Goal: Information Seeking & Learning: Learn about a topic

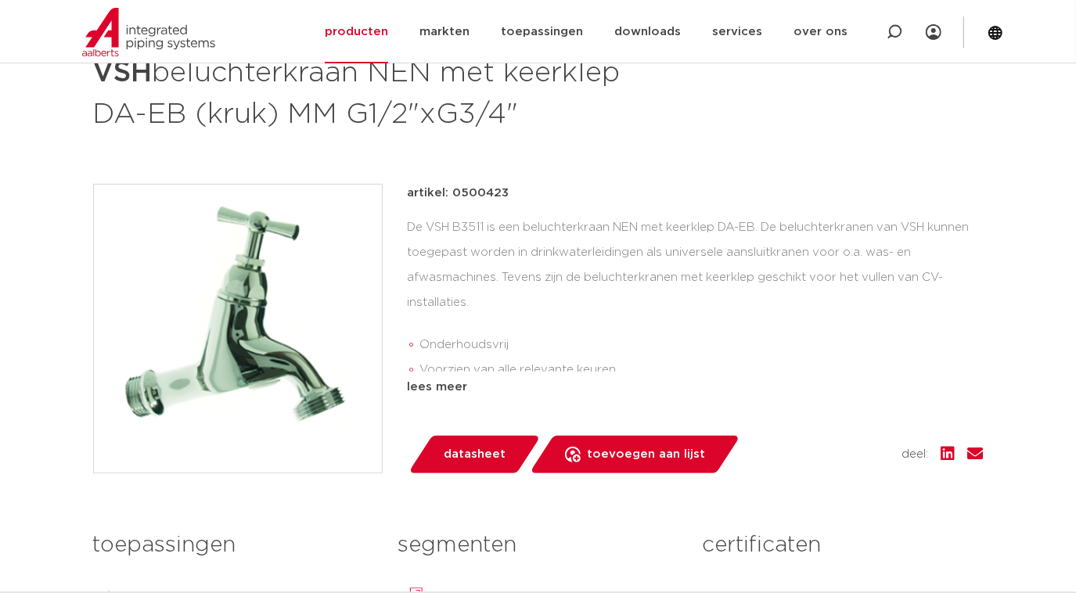
scroll to position [284, 0]
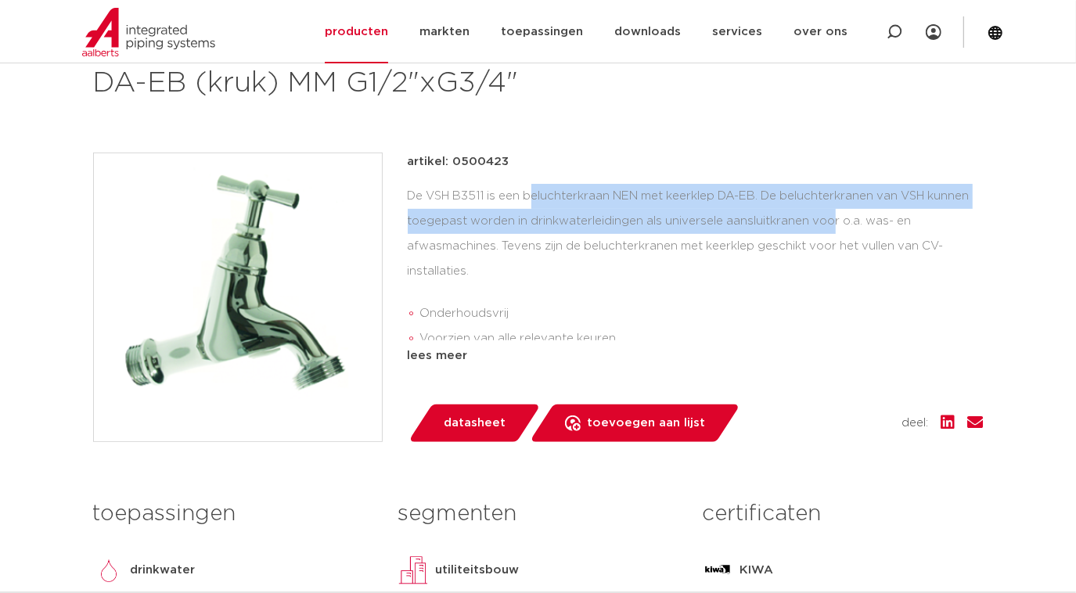
drag, startPoint x: 401, startPoint y: 196, endPoint x: 712, endPoint y: 220, distance: 312.5
click at [712, 220] on div "artikel: 0500423 De VSH B3511 is een beluchterkraan NEN met keerklep DA-EB. De …" at bounding box center [538, 298] width 891 height 290
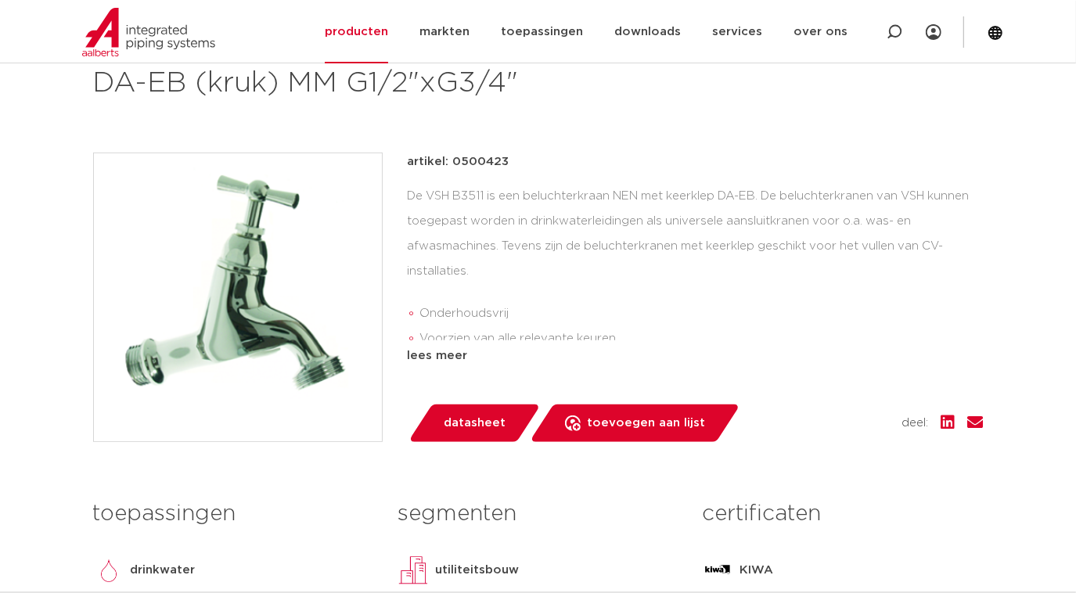
drag, startPoint x: 712, startPoint y: 220, endPoint x: 716, endPoint y: 243, distance: 23.8
click at [716, 243] on div "De VSH B3511 is een beluchterkraan NEN met keerklep DA-EB. De beluchterkranen v…" at bounding box center [696, 262] width 576 height 157
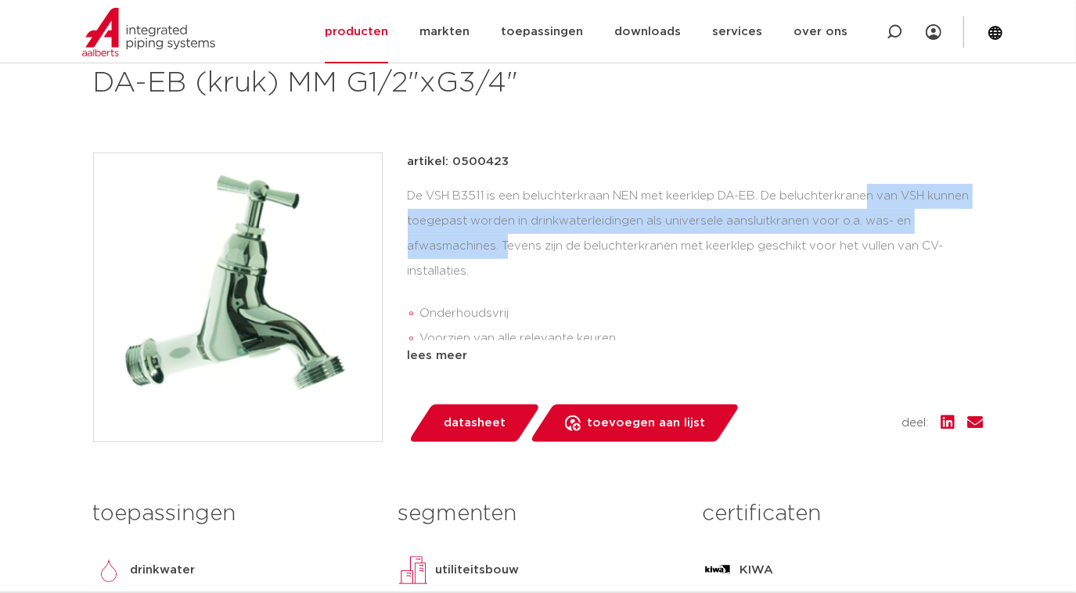
drag, startPoint x: 745, startPoint y: 194, endPoint x: 916, endPoint y: 218, distance: 172.3
click at [916, 218] on div "De VSH B3511 is een beluchterkraan NEN met keerklep DA-EB. De beluchterkranen v…" at bounding box center [696, 262] width 576 height 157
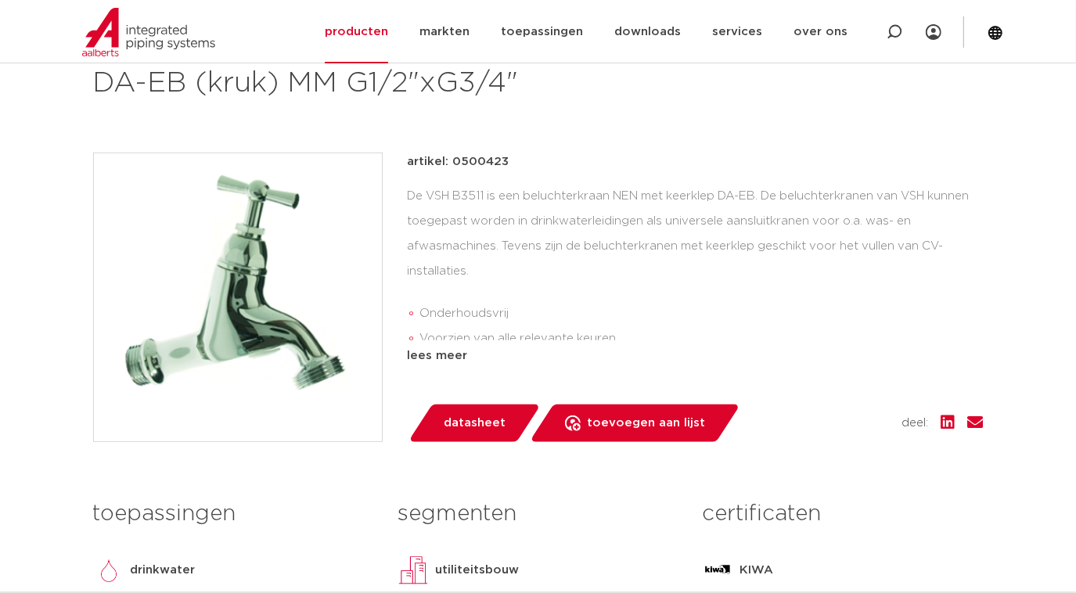
drag, startPoint x: 916, startPoint y: 218, endPoint x: 676, endPoint y: 243, distance: 240.9
click at [708, 245] on div "De VSH B3511 is een beluchterkraan NEN met keerklep DA-EB. De beluchterkranen v…" at bounding box center [696, 262] width 576 height 157
drag, startPoint x: 479, startPoint y: 247, endPoint x: 588, endPoint y: 254, distance: 109.0
click at [588, 254] on div "De VSH B3511 is een beluchterkraan NEN met keerklep DA-EB. De beluchterkranen v…" at bounding box center [696, 262] width 576 height 157
drag, startPoint x: 588, startPoint y: 254, endPoint x: 586, endPoint y: 270, distance: 16.6
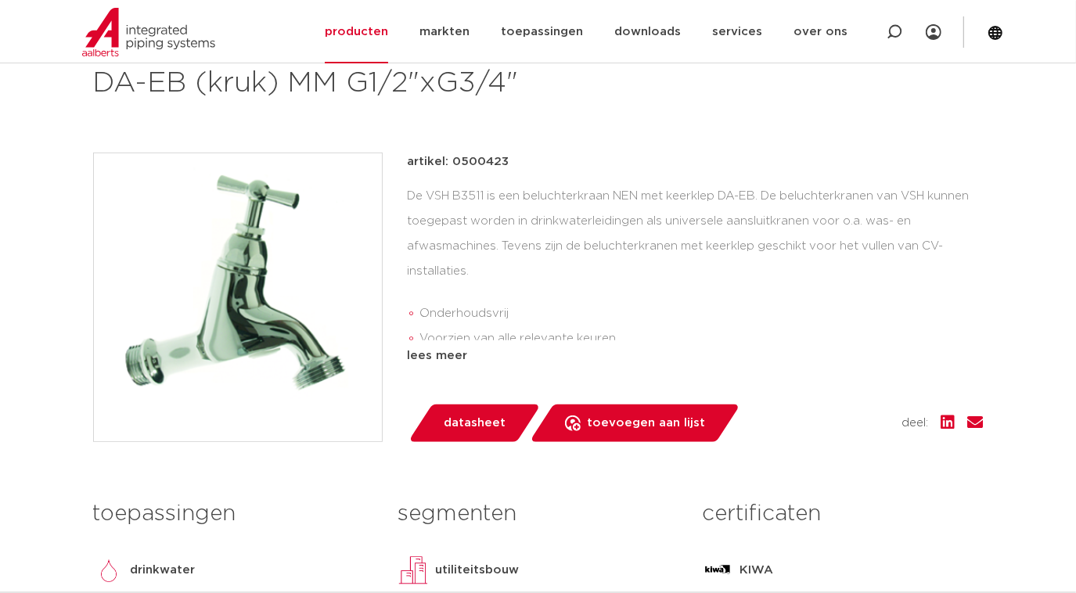
click at [586, 270] on div "De VSH B3511 is een beluchterkraan NEN met keerklep DA-EB. De beluchterkranen v…" at bounding box center [696, 262] width 576 height 157
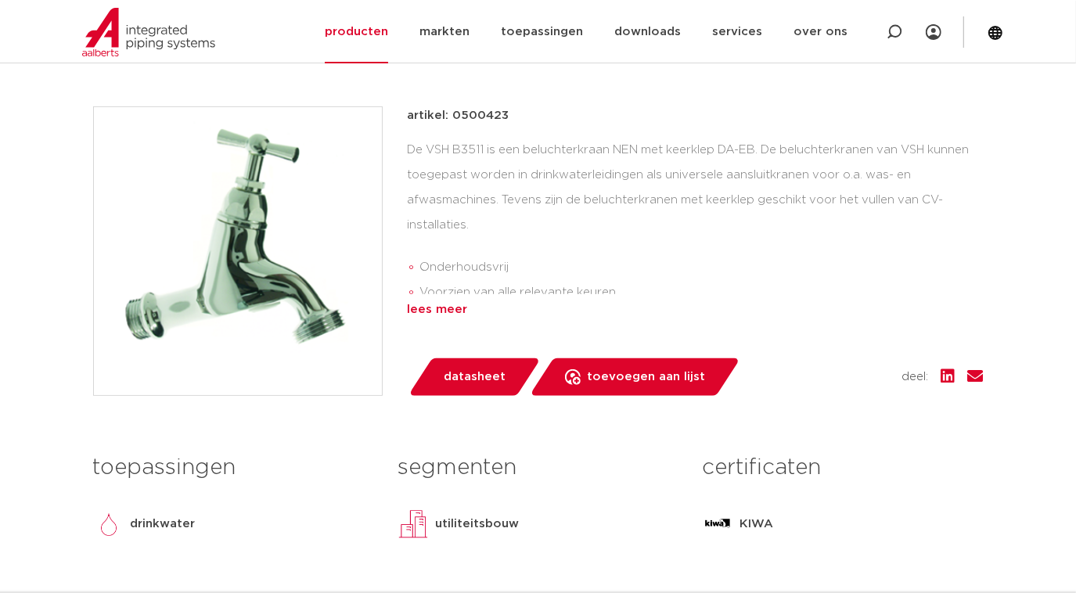
scroll to position [355, 0]
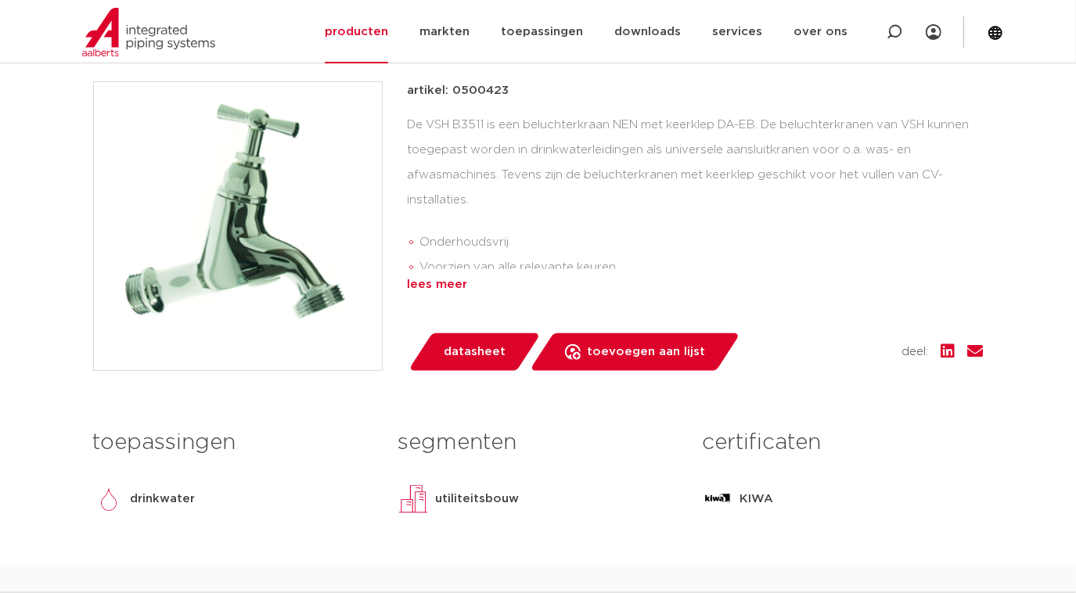
click at [455, 279] on div "lees meer" at bounding box center [696, 285] width 576 height 19
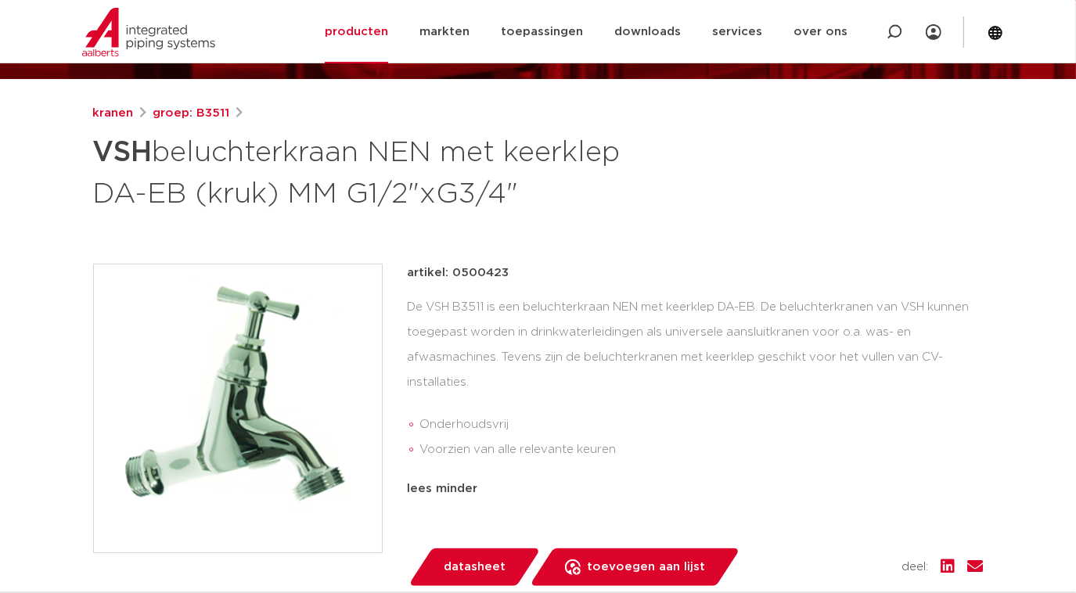
scroll to position [213, 0]
